Goal: Understand process/instructions

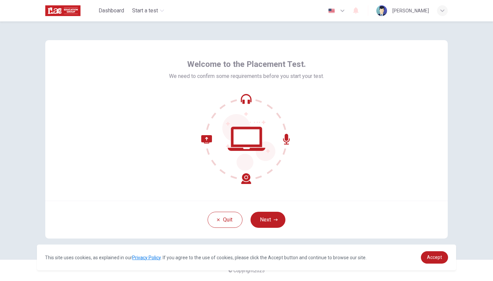
click at [248, 137] on icon at bounding box center [246, 139] width 90 height 90
click at [431, 256] on span "Accept" at bounding box center [434, 257] width 15 height 5
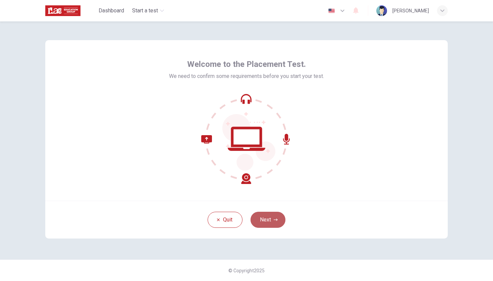
click at [264, 221] on button "Next" at bounding box center [267, 220] width 35 height 16
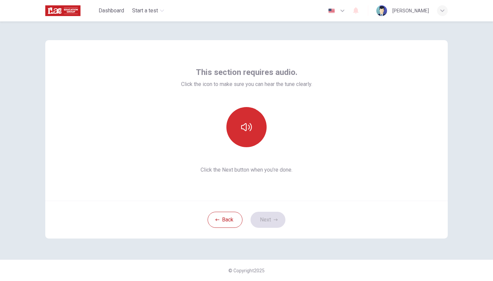
click at [250, 124] on icon "button" at bounding box center [246, 127] width 11 height 11
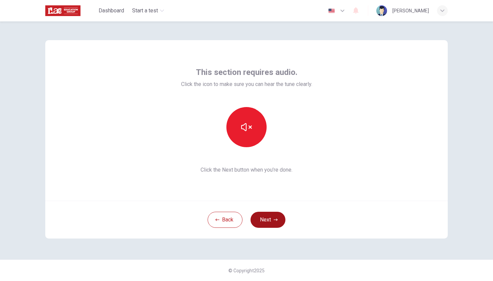
click at [269, 220] on button "Next" at bounding box center [267, 220] width 35 height 16
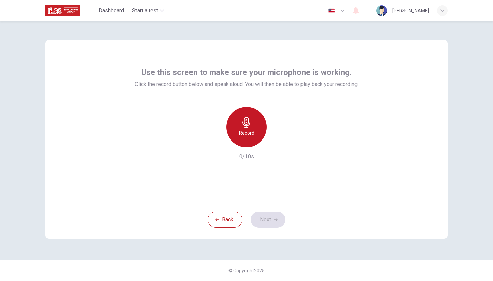
click at [243, 132] on h6 "Record" at bounding box center [246, 133] width 15 height 8
click at [242, 127] on icon "button" at bounding box center [246, 122] width 11 height 11
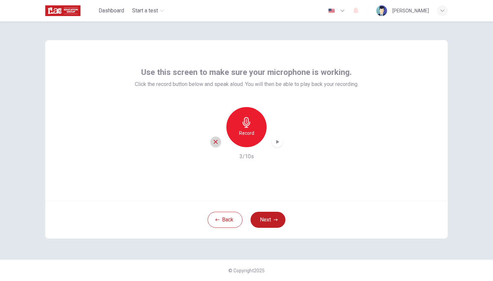
click at [214, 143] on icon "button" at bounding box center [215, 142] width 6 height 6
click at [221, 222] on button "Back" at bounding box center [224, 220] width 35 height 16
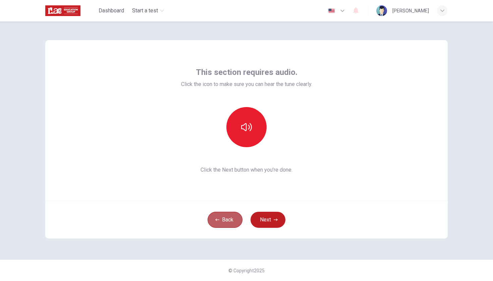
click at [221, 222] on button "Back" at bounding box center [224, 220] width 35 height 16
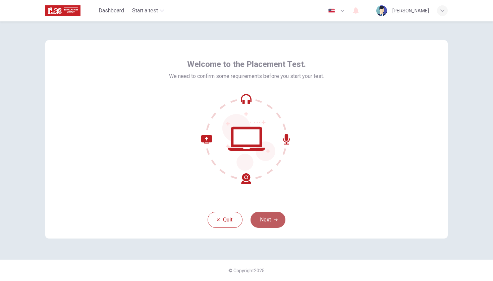
click at [267, 219] on button "Next" at bounding box center [267, 220] width 35 height 16
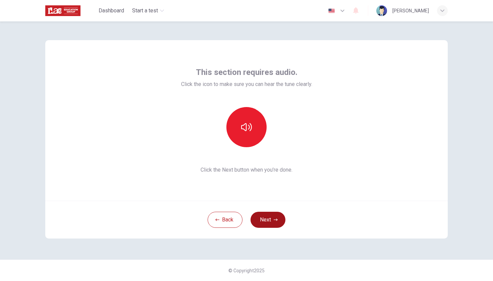
click at [267, 218] on button "Next" at bounding box center [267, 220] width 35 height 16
